Goal: Task Accomplishment & Management: Manage account settings

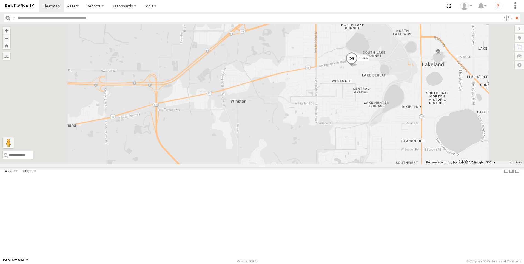
scroll to position [10, 0]
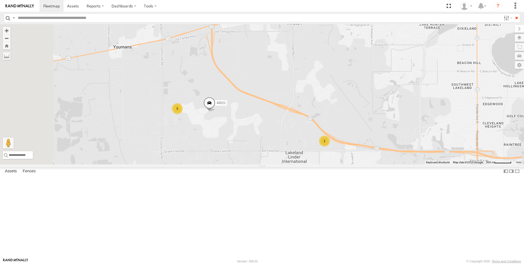
drag, startPoint x: 194, startPoint y: 206, endPoint x: 252, endPoint y: 124, distance: 100.2
click at [252, 124] on div "48021 53166 2 5" at bounding box center [262, 94] width 524 height 140
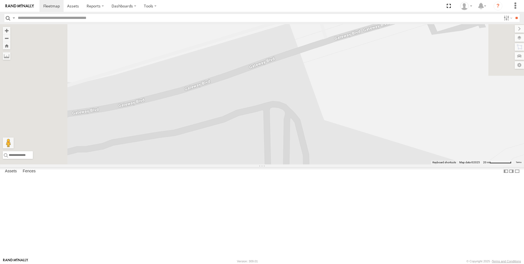
drag, startPoint x: 251, startPoint y: 128, endPoint x: 294, endPoint y: 275, distance: 153.4
click at [294, 264] on html at bounding box center [262, 132] width 524 height 264
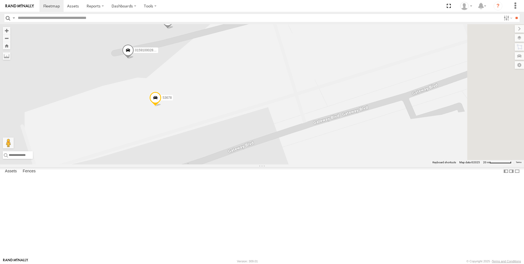
drag, startPoint x: 236, startPoint y: 104, endPoint x: 236, endPoint y: 160, distance: 55.7
click at [211, 164] on div "48021 53166 53678 53330 015910002804832" at bounding box center [262, 94] width 524 height 140
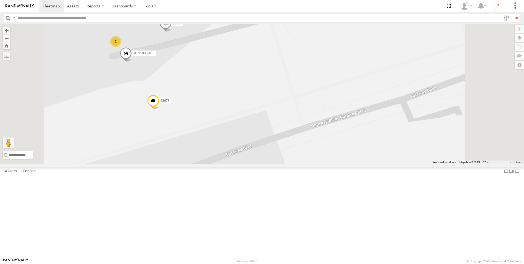
click at [132, 62] on span at bounding box center [126, 54] width 12 height 15
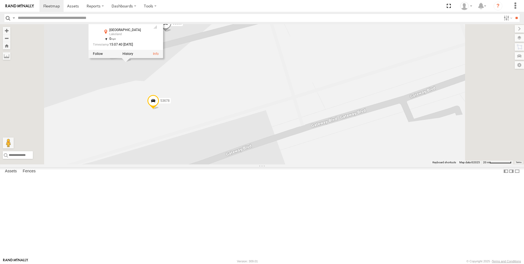
click at [0, 0] on span "Asset" at bounding box center [0, 0] width 0 height 0
click at [265, 102] on div "48021 53166 53678 53330 015910002804832 2 015910002804832 All Assets Gateway Bl…" at bounding box center [262, 94] width 524 height 140
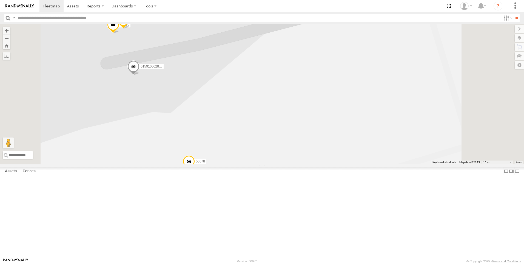
scroll to position [0, 0]
click at [0, 0] on div at bounding box center [0, 0] width 0 height 0
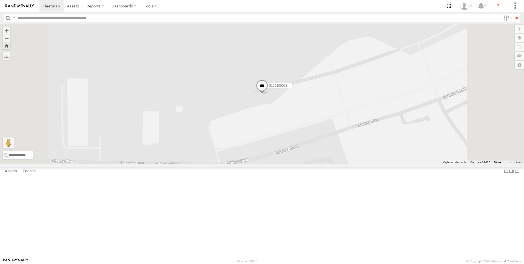
click at [0, 0] on div "All Assets" at bounding box center [0, 0] width 0 height 0
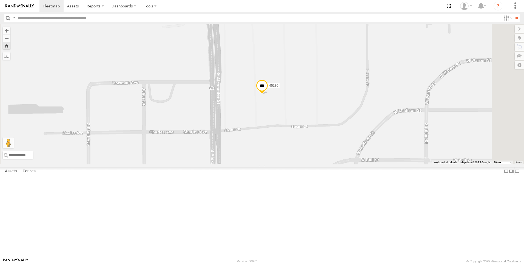
click at [268, 94] on span at bounding box center [262, 87] width 12 height 15
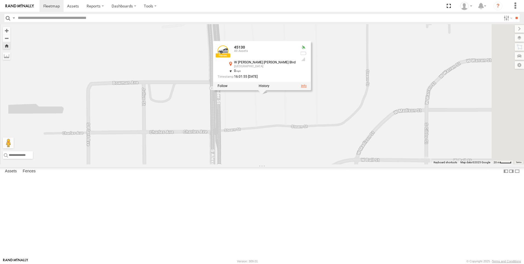
click at [307, 88] on link at bounding box center [304, 86] width 6 height 4
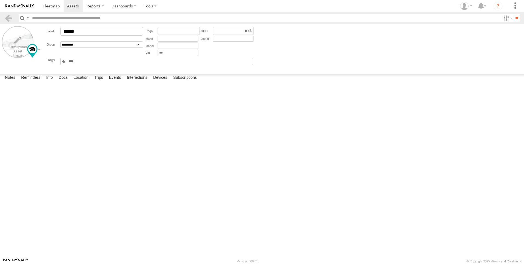
click at [14, 54] on label at bounding box center [18, 42] width 32 height 32
click at [0, 0] on label "Library" at bounding box center [0, 0] width 0 height 0
click at [0, 0] on label "Upload" at bounding box center [0, 0] width 0 height 0
click at [0, 0] on label "×" at bounding box center [0, 0] width 0 height 0
click at [10, 49] on label at bounding box center [18, 42] width 32 height 32
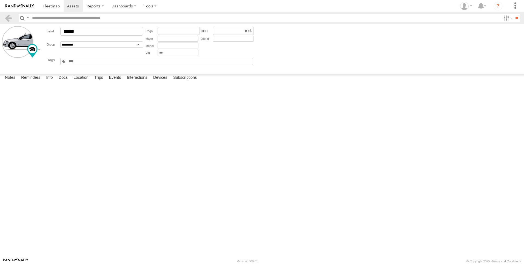
click at [0, 0] on label "Choose file to Upload" at bounding box center [0, 0] width 0 height 0
click at [0, 0] on input "file" at bounding box center [0, 0] width 0 height 0
click at [0, 0] on label "×" at bounding box center [0, 0] width 0 height 0
click at [36, 52] on div at bounding box center [32, 51] width 10 height 14
click at [37, 48] on div at bounding box center [32, 51] width 10 height 14
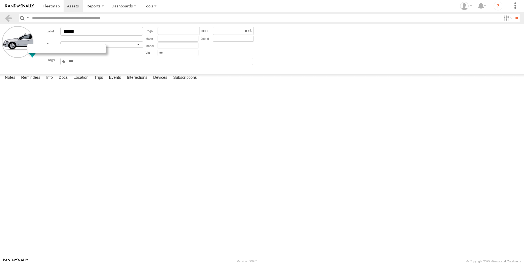
click at [31, 50] on div at bounding box center [66, 48] width 79 height 9
click at [18, 47] on label at bounding box center [18, 42] width 32 height 32
click at [0, 0] on label "Library" at bounding box center [0, 0] width 0 height 0
click at [0, 0] on label "Upload" at bounding box center [0, 0] width 0 height 0
click at [0, 0] on label "×" at bounding box center [0, 0] width 0 height 0
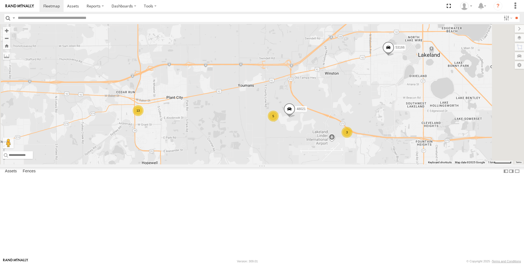
click at [144, 116] on div "13" at bounding box center [138, 110] width 11 height 11
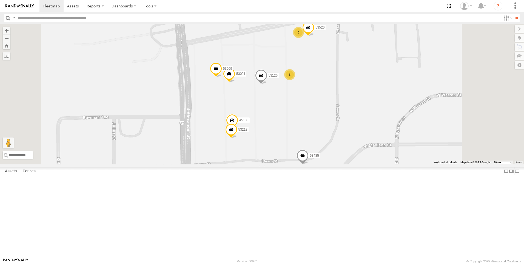
click at [222, 77] on span at bounding box center [216, 70] width 12 height 15
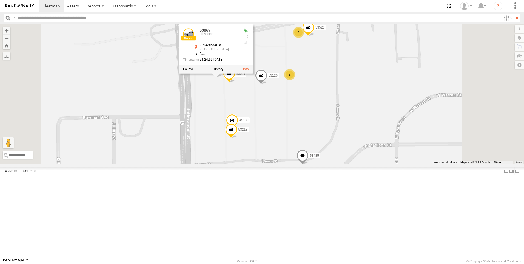
click at [253, 73] on div at bounding box center [216, 69] width 75 height 8
click at [238, 41] on div "53069 All Assets" at bounding box center [219, 34] width 38 height 13
click at [253, 73] on div at bounding box center [216, 69] width 75 height 8
click at [206, 109] on div "48021 53166 3 3 53021 53485 45130 53218 53069 53526 53126 53069 All Assets S Al…" at bounding box center [262, 94] width 524 height 140
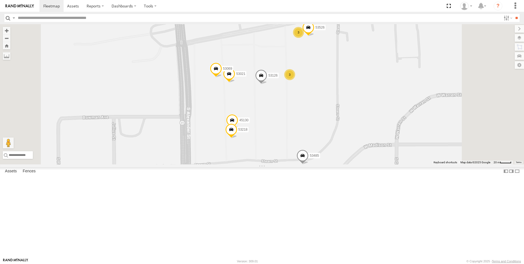
click at [0, 0] on div "53330" at bounding box center [0, 0] width 0 height 0
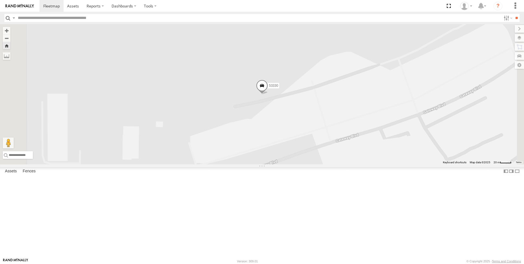
click at [268, 94] on span at bounding box center [262, 87] width 12 height 15
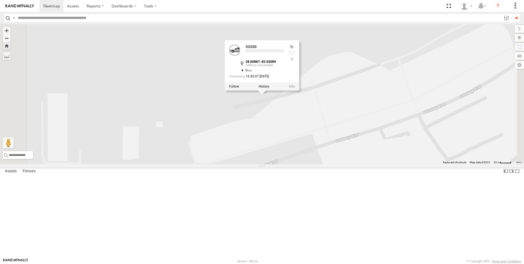
click at [270, 88] on label at bounding box center [264, 86] width 11 height 4
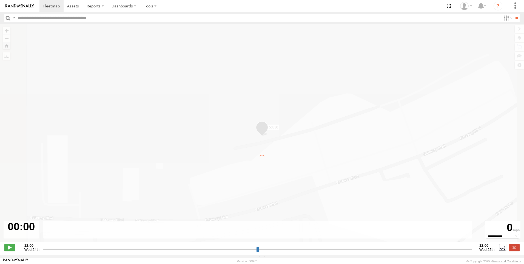
type input "**********"
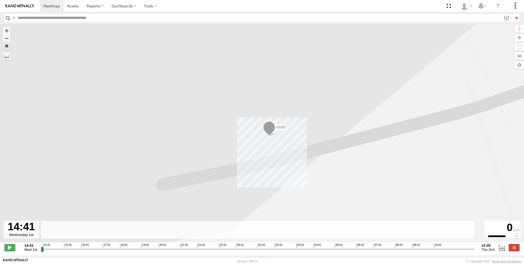
click at [268, 131] on span at bounding box center [269, 128] width 12 height 15
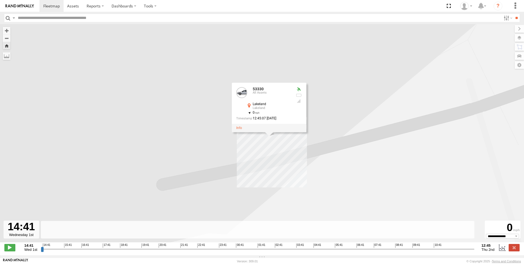
click at [238, 131] on div at bounding box center [269, 128] width 75 height 8
click at [240, 132] on div at bounding box center [269, 128] width 75 height 8
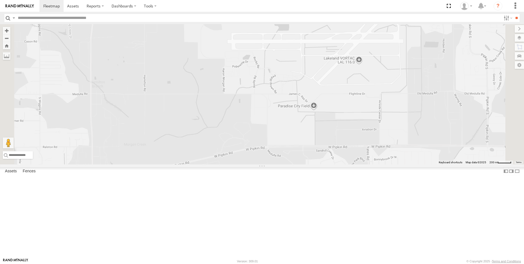
drag, startPoint x: 370, startPoint y: 209, endPoint x: 445, endPoint y: 257, distance: 88.8
click at [443, 258] on body at bounding box center [262, 132] width 524 height 264
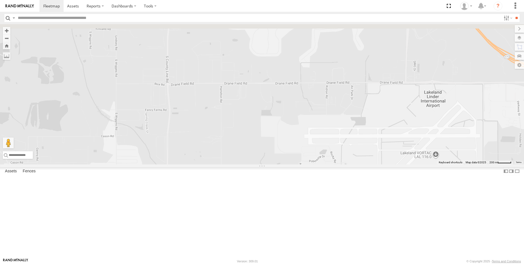
drag, startPoint x: 339, startPoint y: 115, endPoint x: 281, endPoint y: 186, distance: 92.9
click at [274, 164] on div "53166 48021" at bounding box center [262, 94] width 524 height 140
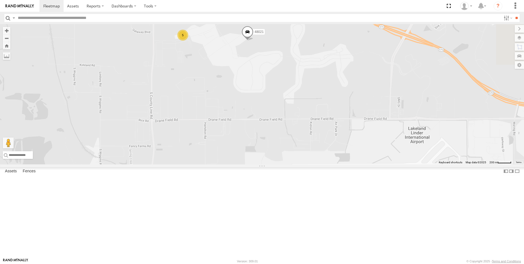
click at [254, 41] on span at bounding box center [248, 33] width 12 height 15
click at [281, 34] on link at bounding box center [278, 32] width 6 height 4
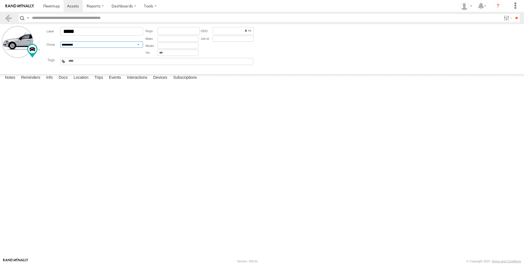
click at [138, 44] on select "**********" at bounding box center [101, 44] width 83 height 6
click at [7, 21] on link at bounding box center [8, 18] width 8 height 8
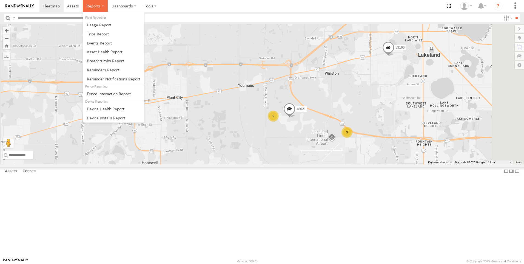
click at [97, 7] on span at bounding box center [94, 5] width 14 height 5
click at [105, 69] on span at bounding box center [103, 69] width 32 height 5
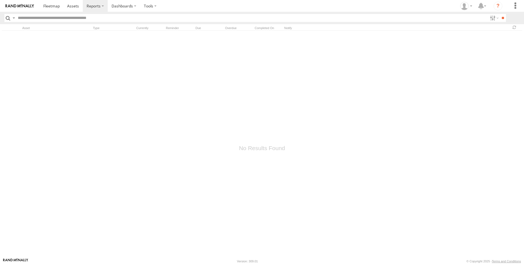
click at [100, 29] on div "Type" at bounding box center [113, 28] width 41 height 4
click at [94, 29] on div "Type" at bounding box center [113, 28] width 41 height 4
click at [30, 26] on div "Asset Type Currently Reminder Due Overdue Completed On Notify" at bounding box center [262, 27] width 520 height 6
click at [29, 26] on div "Asset Type Currently Reminder Due Overdue Completed On Notify" at bounding box center [262, 27] width 520 height 6
click at [27, 27] on div "Asset" at bounding box center [56, 28] width 69 height 4
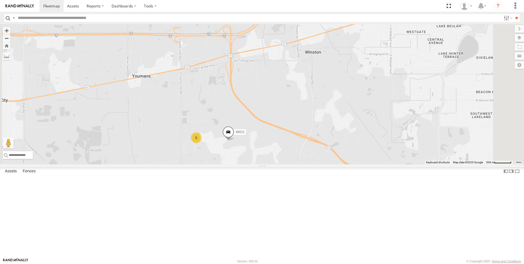
scroll to position [27, 0]
